Goal: Information Seeking & Learning: Learn about a topic

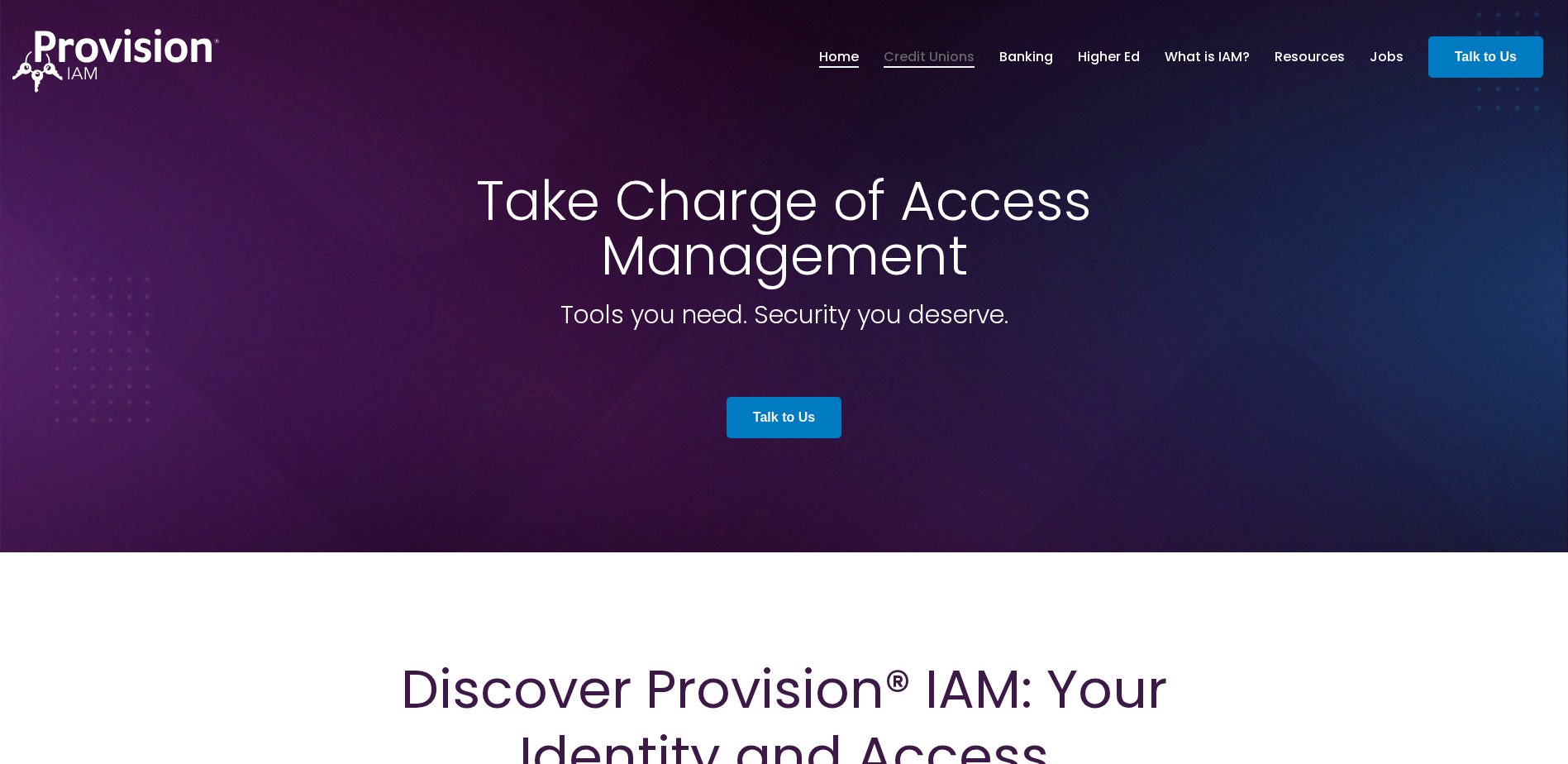
click at [957, 63] on link "Credit Unions" at bounding box center [929, 57] width 91 height 29
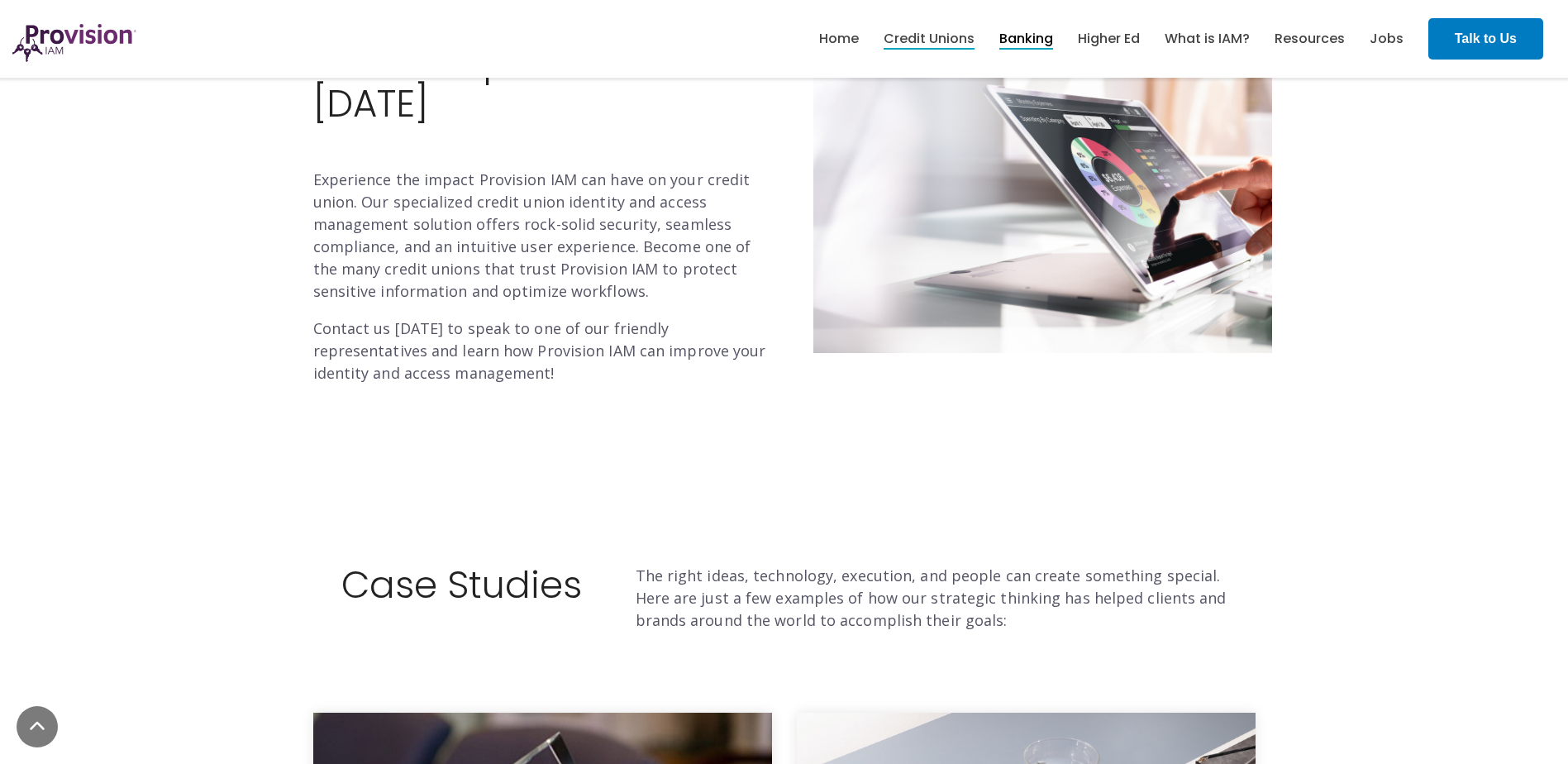
scroll to position [4203, 0]
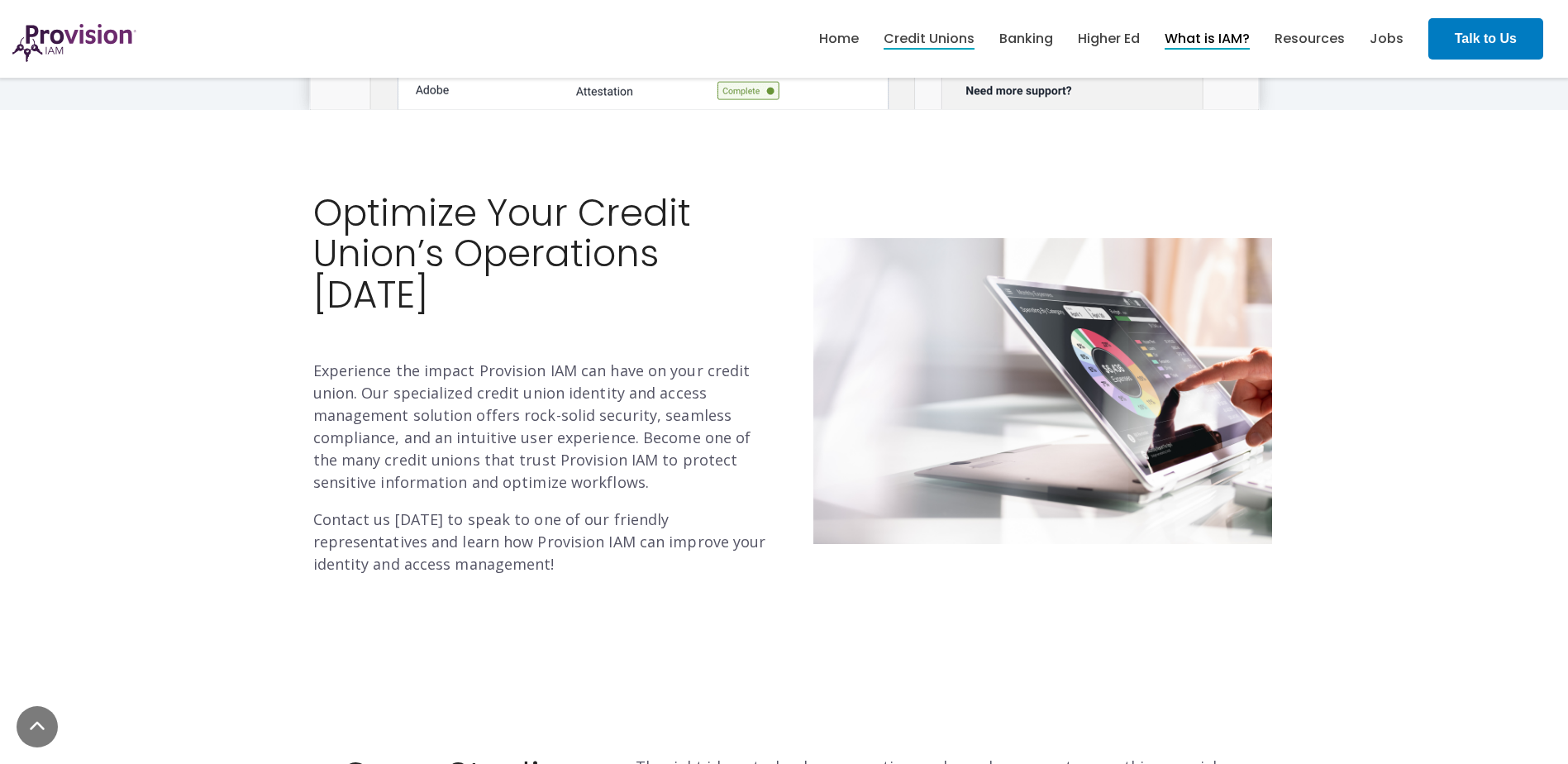
click at [1226, 47] on link "What is IAM?" at bounding box center [1207, 39] width 85 height 29
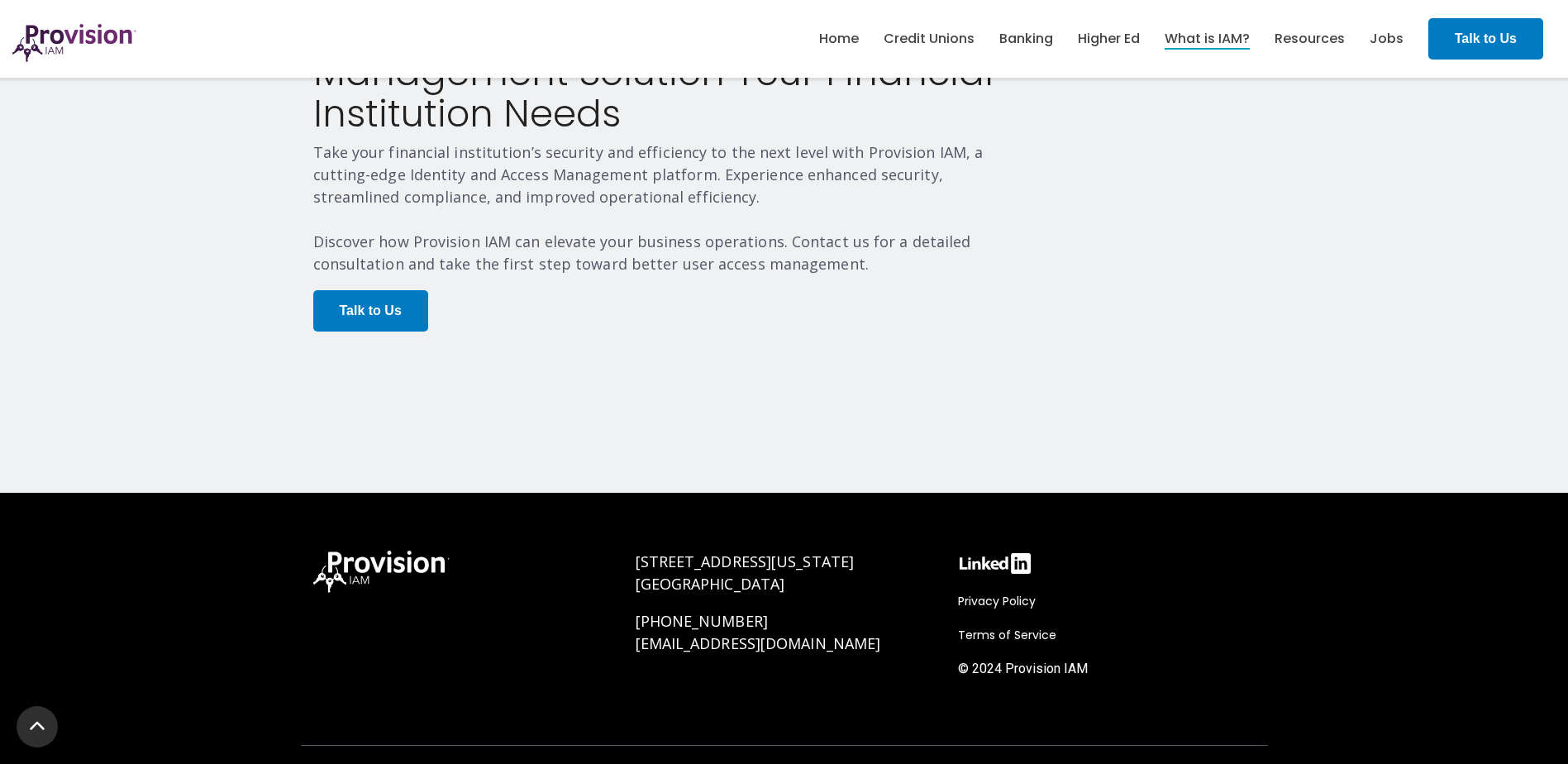
scroll to position [3367, 0]
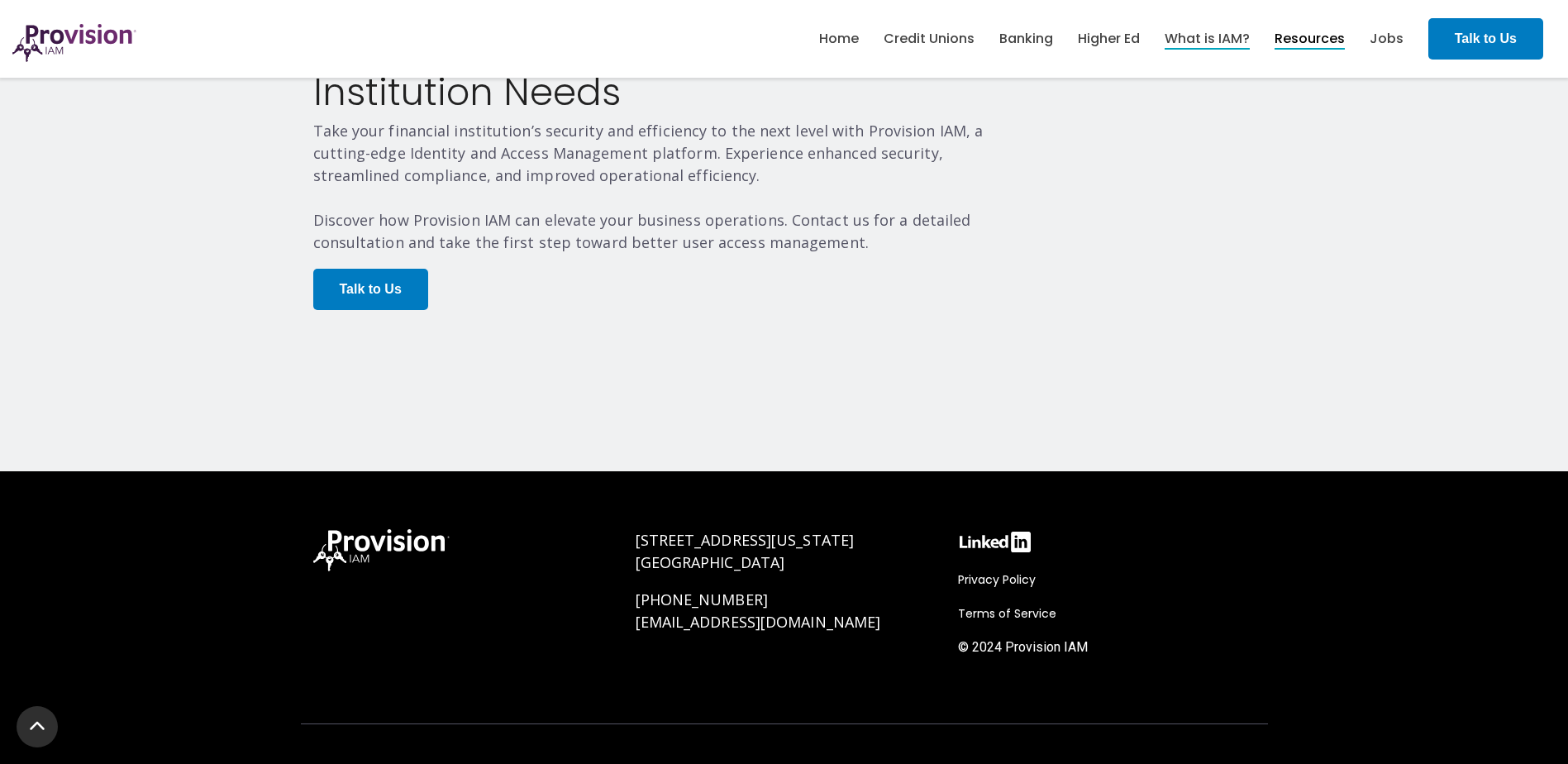
click at [1312, 29] on link "Resources" at bounding box center [1309, 39] width 70 height 29
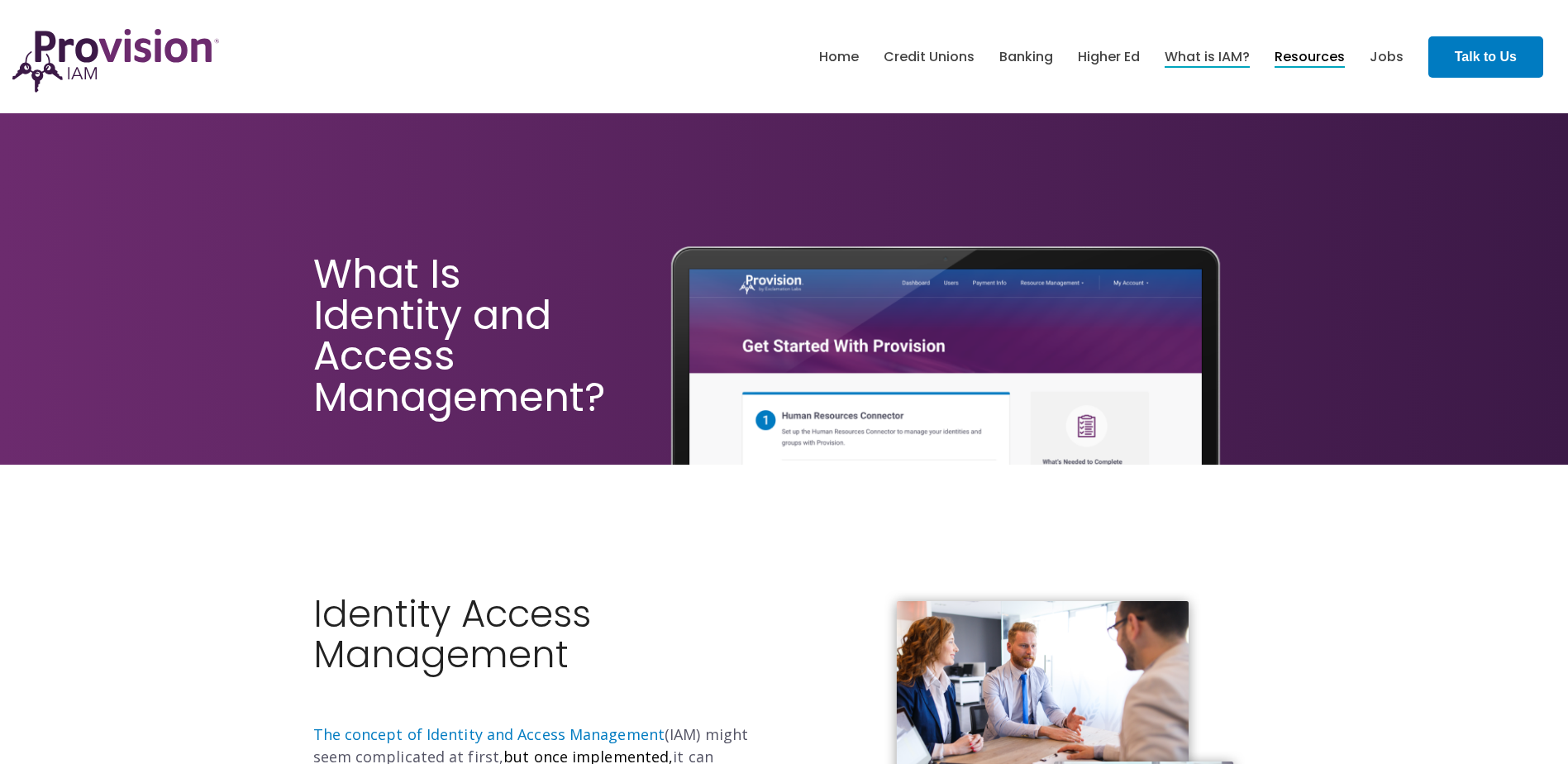
click at [1326, 56] on link "Resources" at bounding box center [1309, 57] width 70 height 29
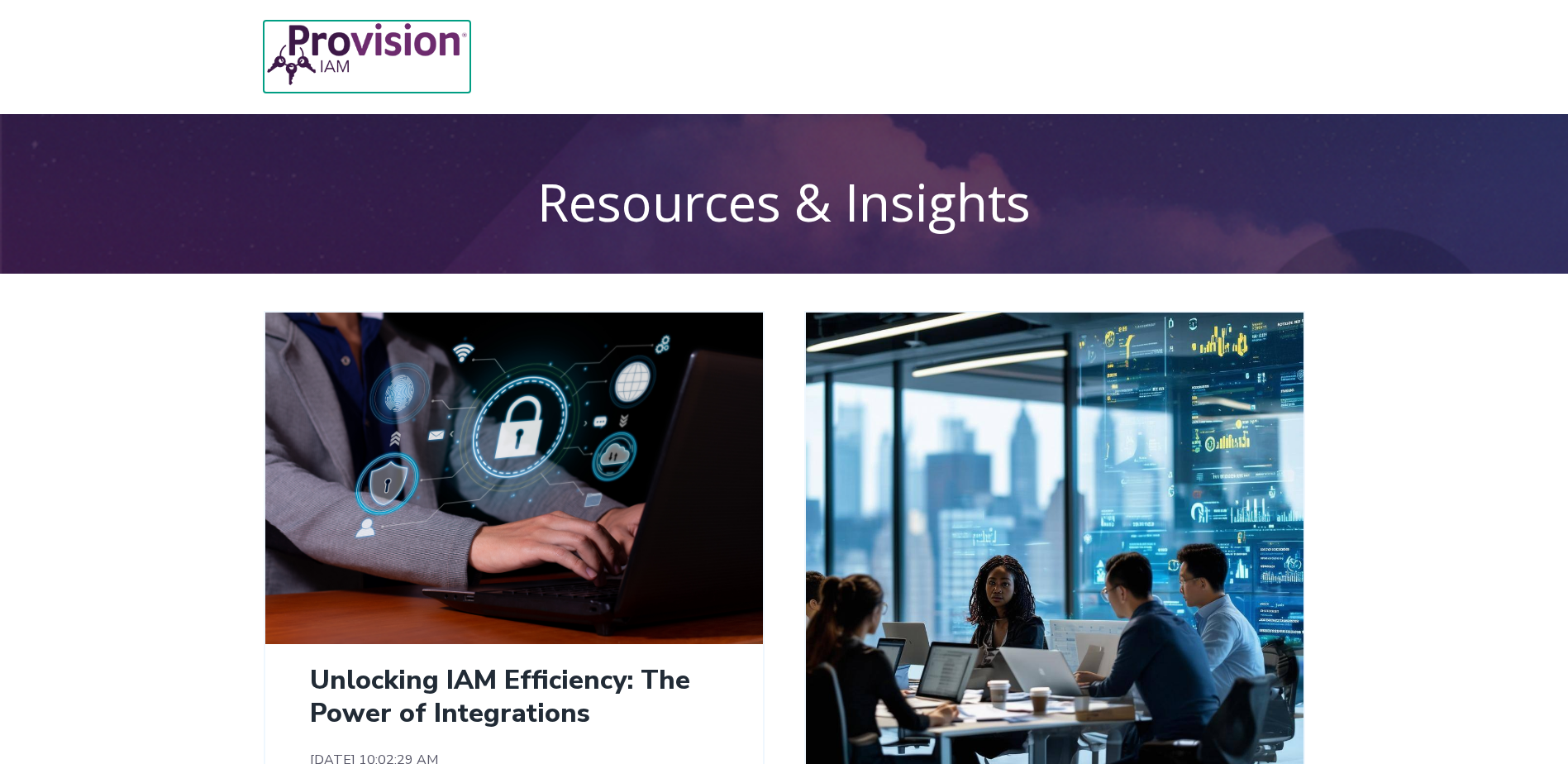
click at [353, 41] on img at bounding box center [366, 53] width 206 height 67
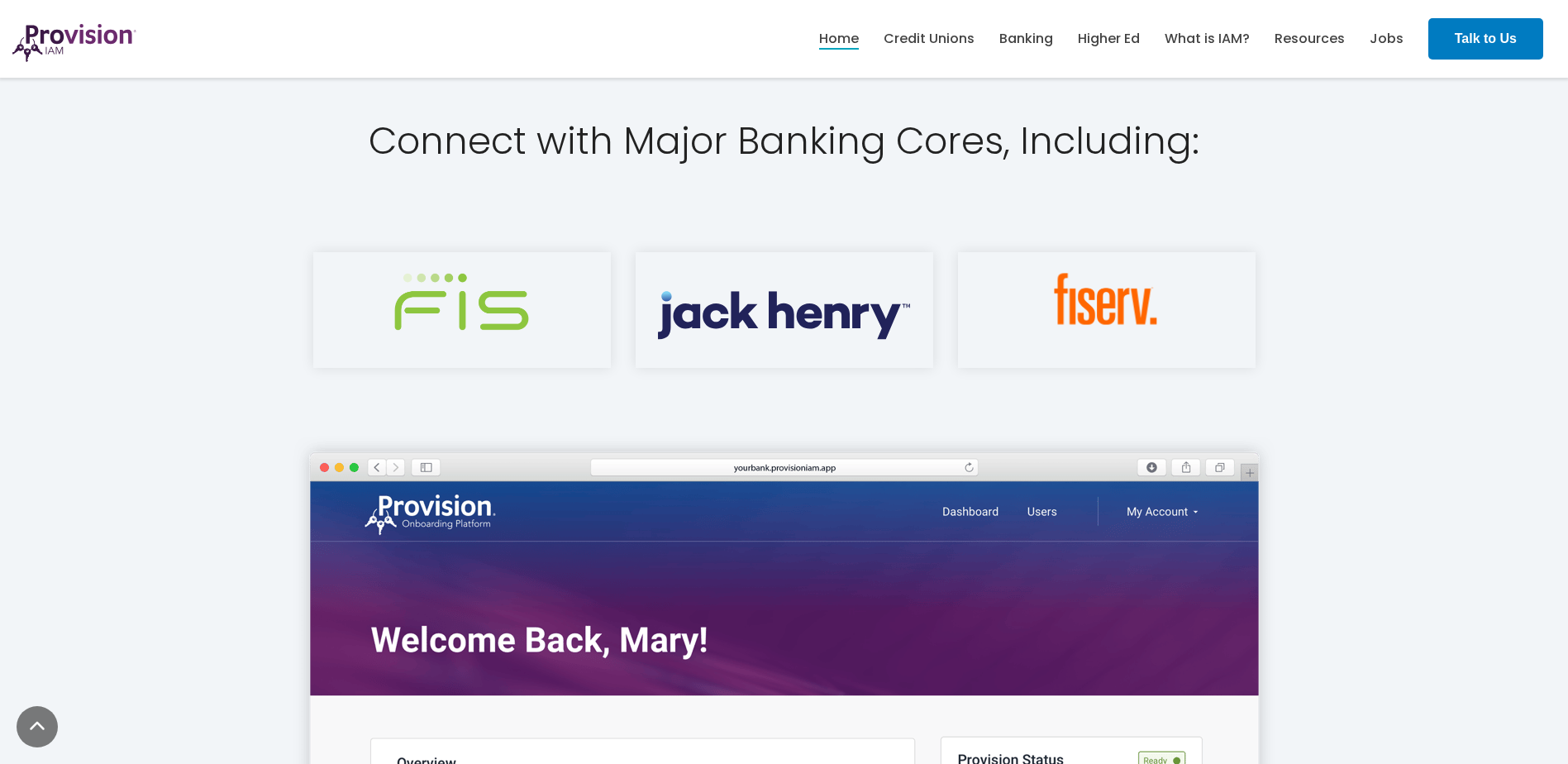
scroll to position [2231, 0]
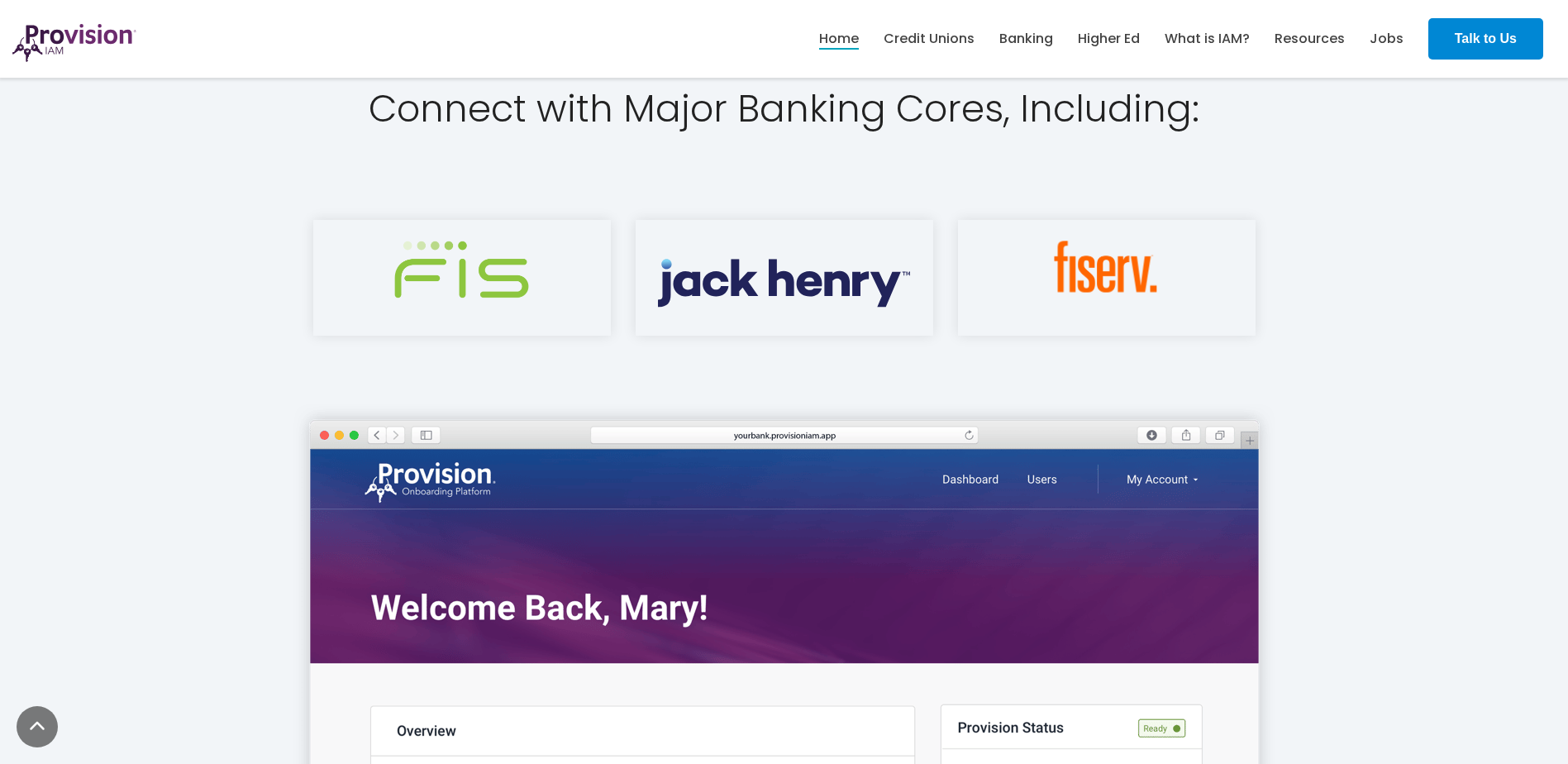
click at [1469, 37] on strong "Talk to Us" at bounding box center [1485, 38] width 62 height 14
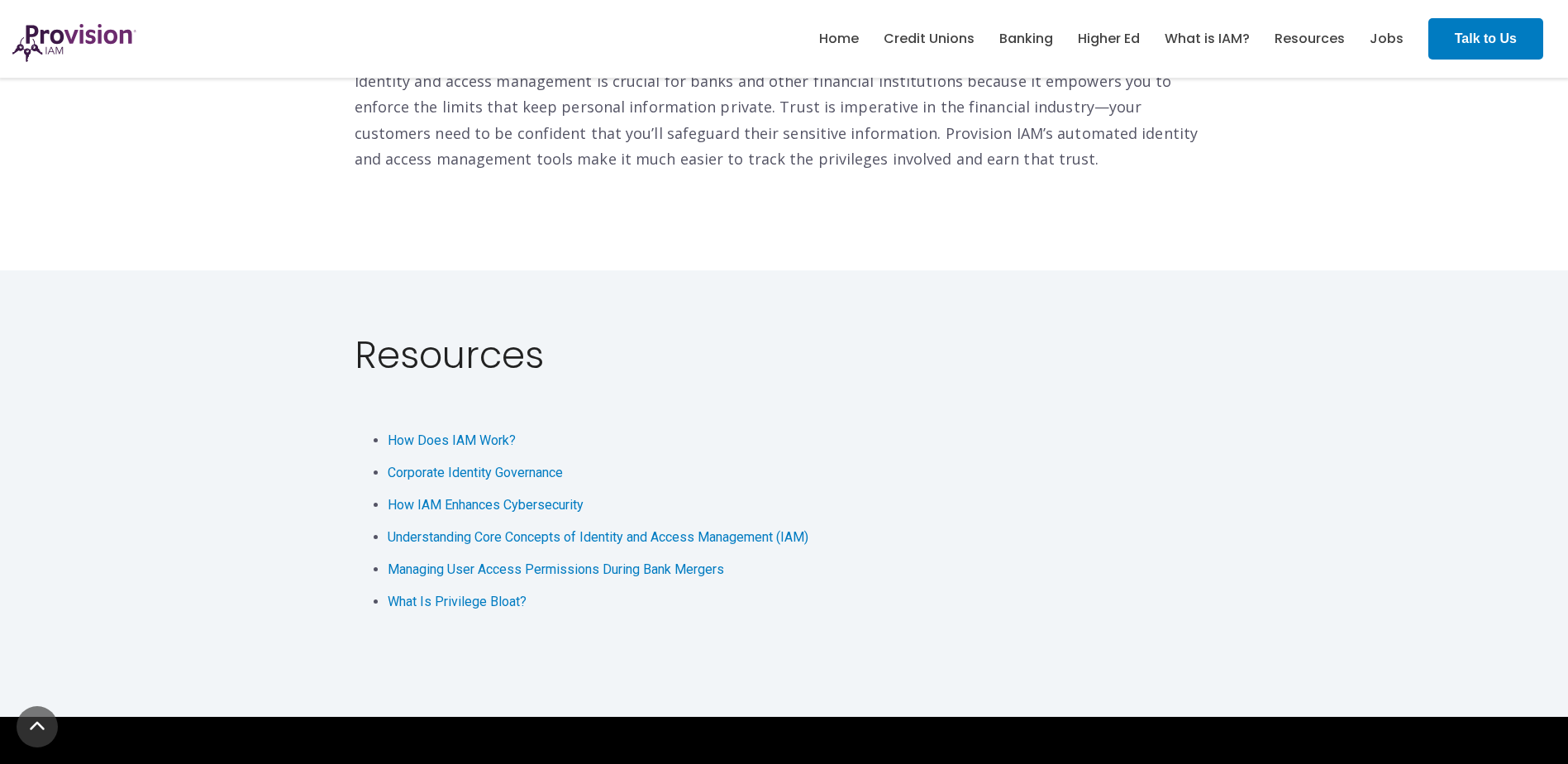
scroll to position [3388, 0]
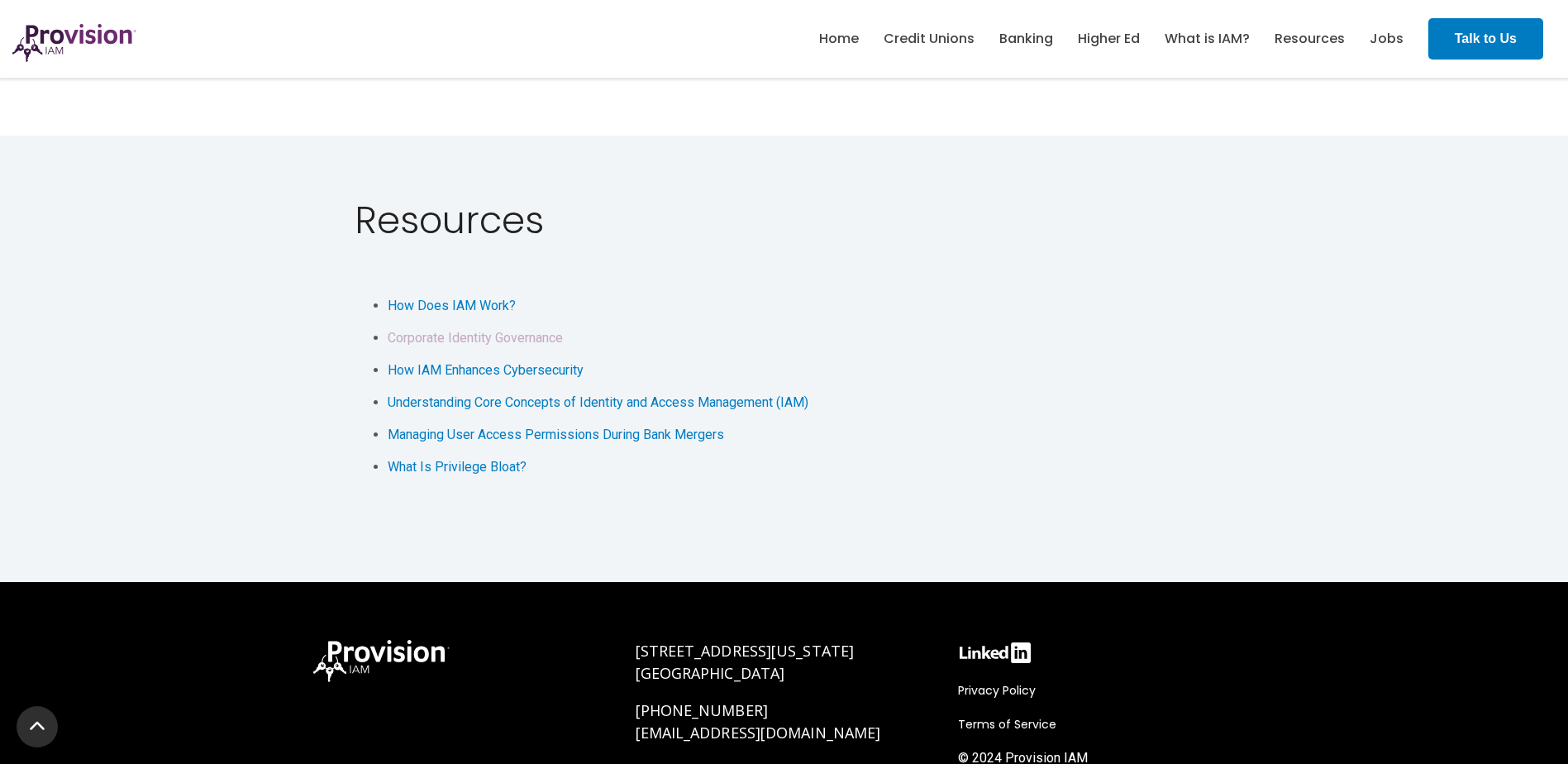
click at [566, 328] on li "Corporate Identity Governance" at bounding box center [801, 338] width 827 height 20
click at [557, 330] on span "Corporate Identity Governance" at bounding box center [475, 337] width 175 height 16
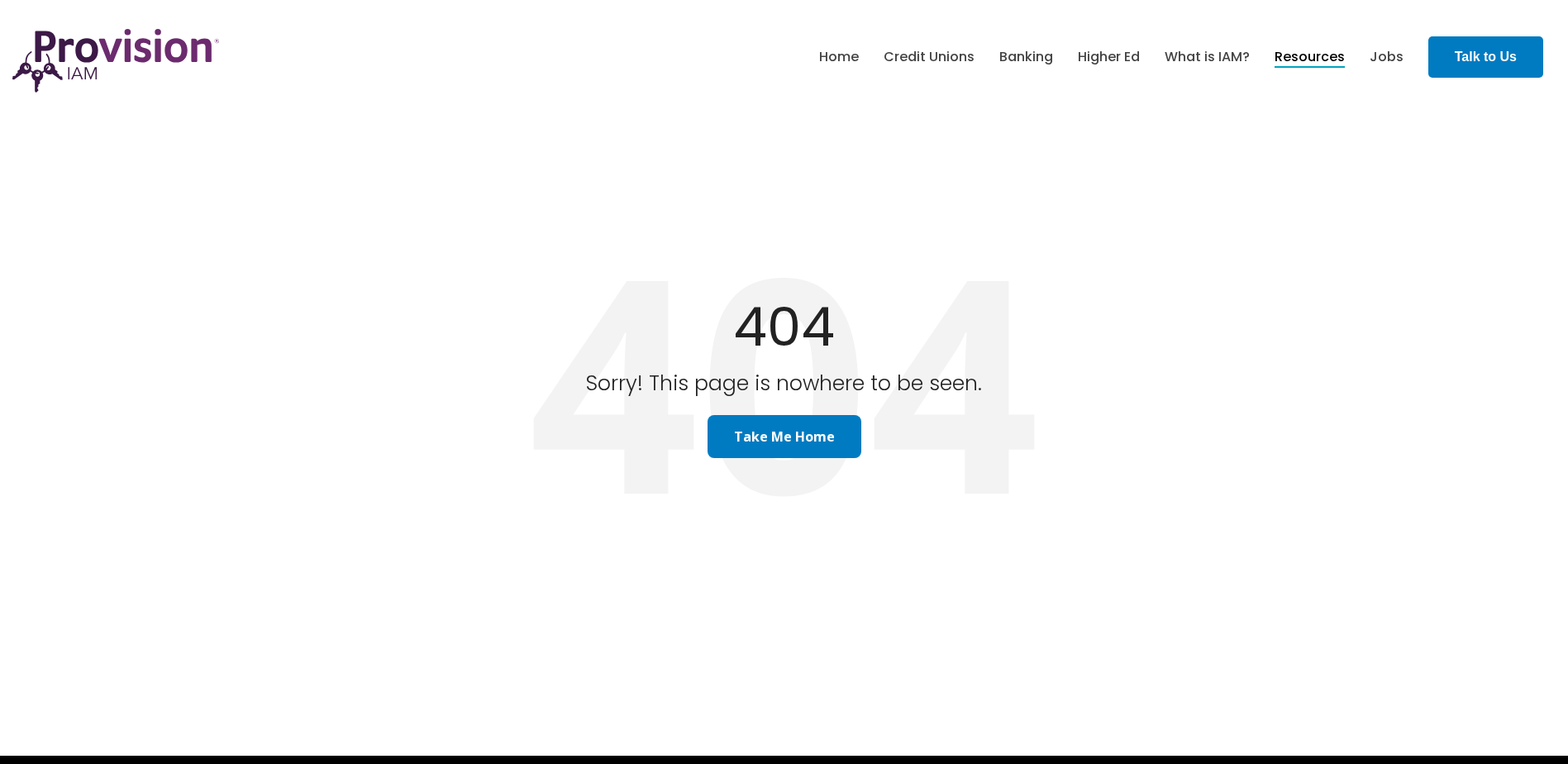
click at [1299, 52] on link "Resources" at bounding box center [1309, 57] width 70 height 29
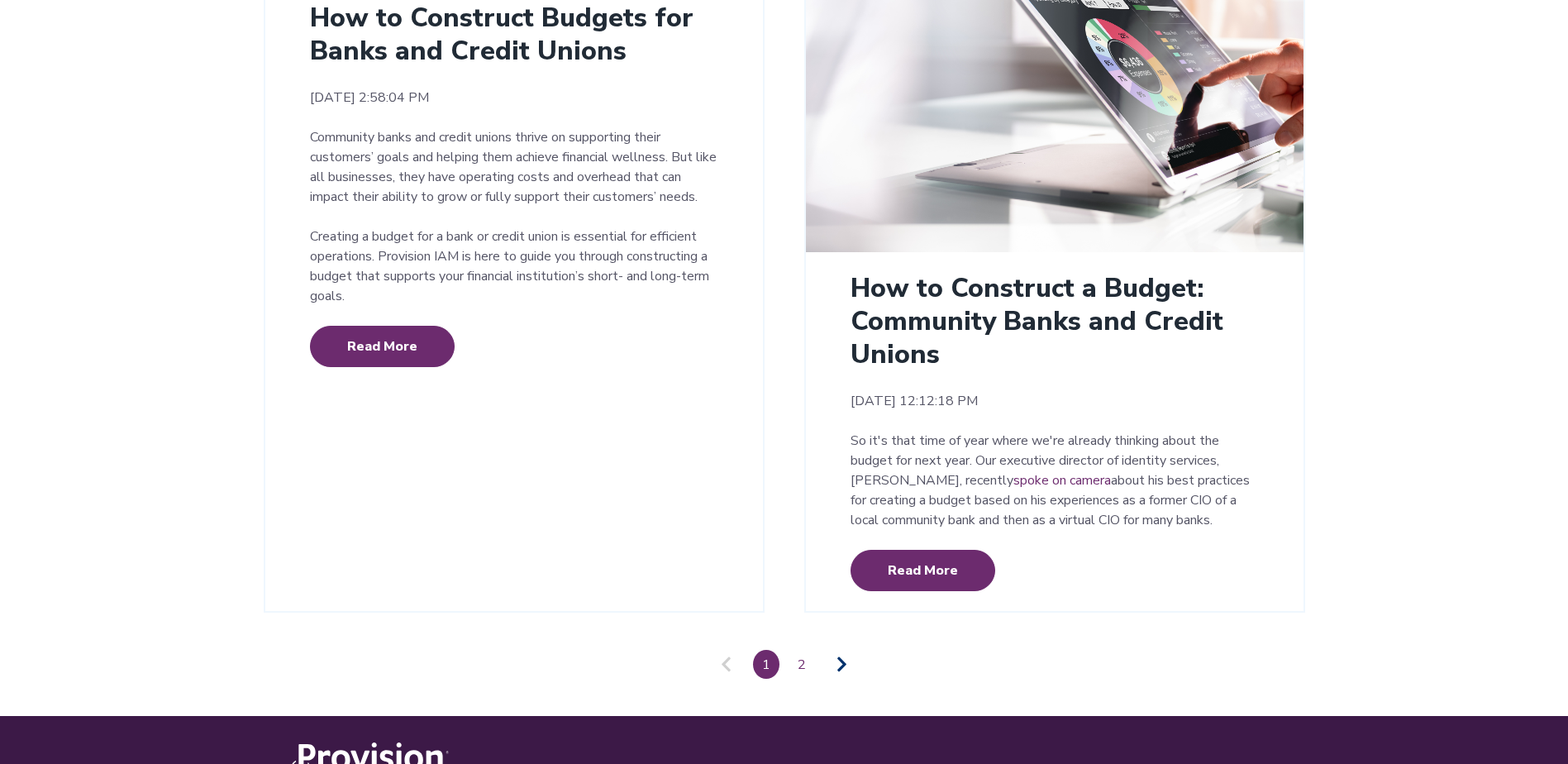
scroll to position [3719, 0]
